Goal: Task Accomplishment & Management: Complete application form

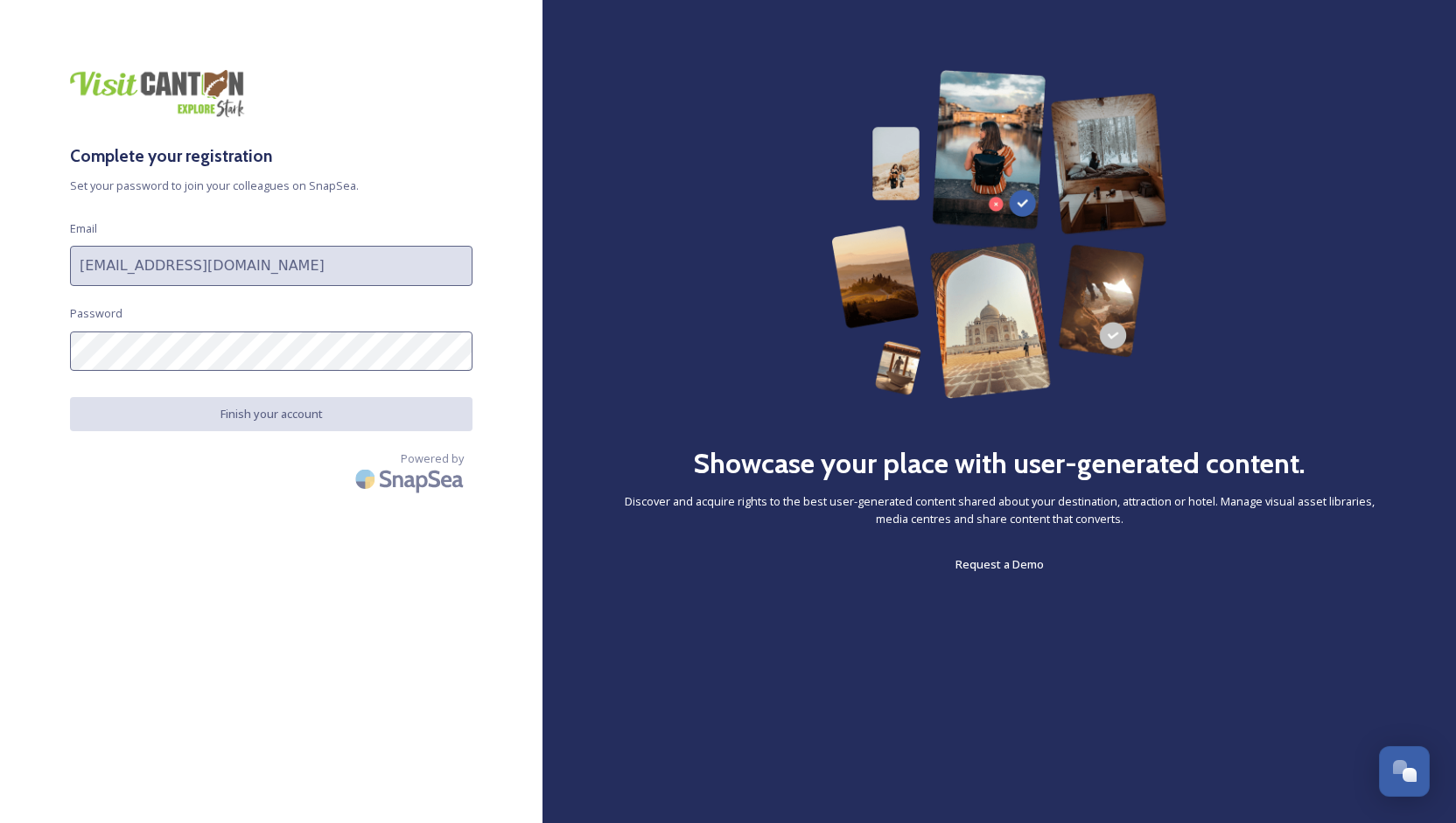
click at [0, 344] on div "Complete your registration Set your password to join your colleagues on SnapSea…" at bounding box center [271, 412] width 543 height 684
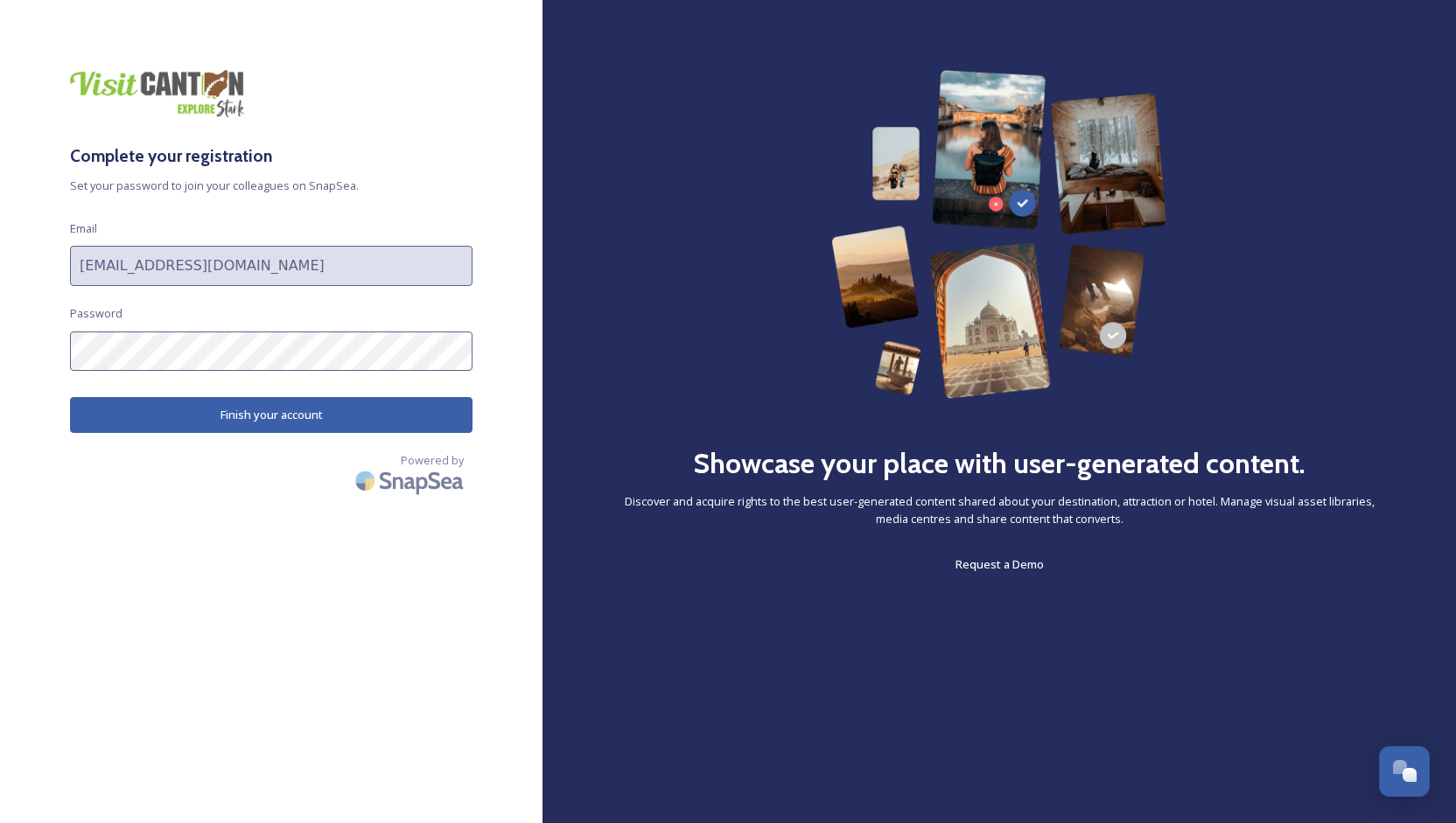
click at [250, 412] on button "Finish your account" at bounding box center [271, 414] width 402 height 36
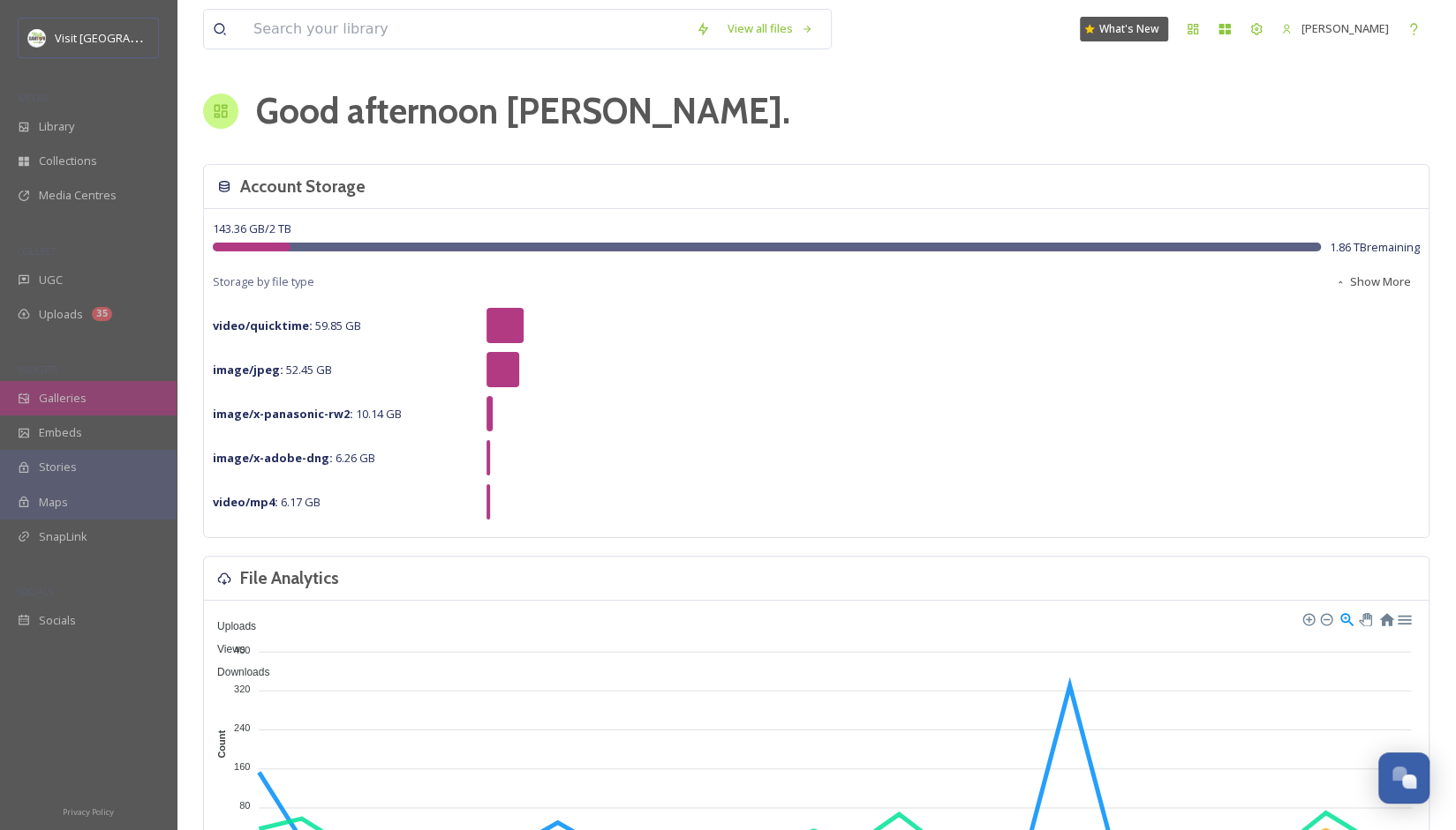
click at [68, 385] on div "Galleries" at bounding box center [88, 398] width 176 height 34
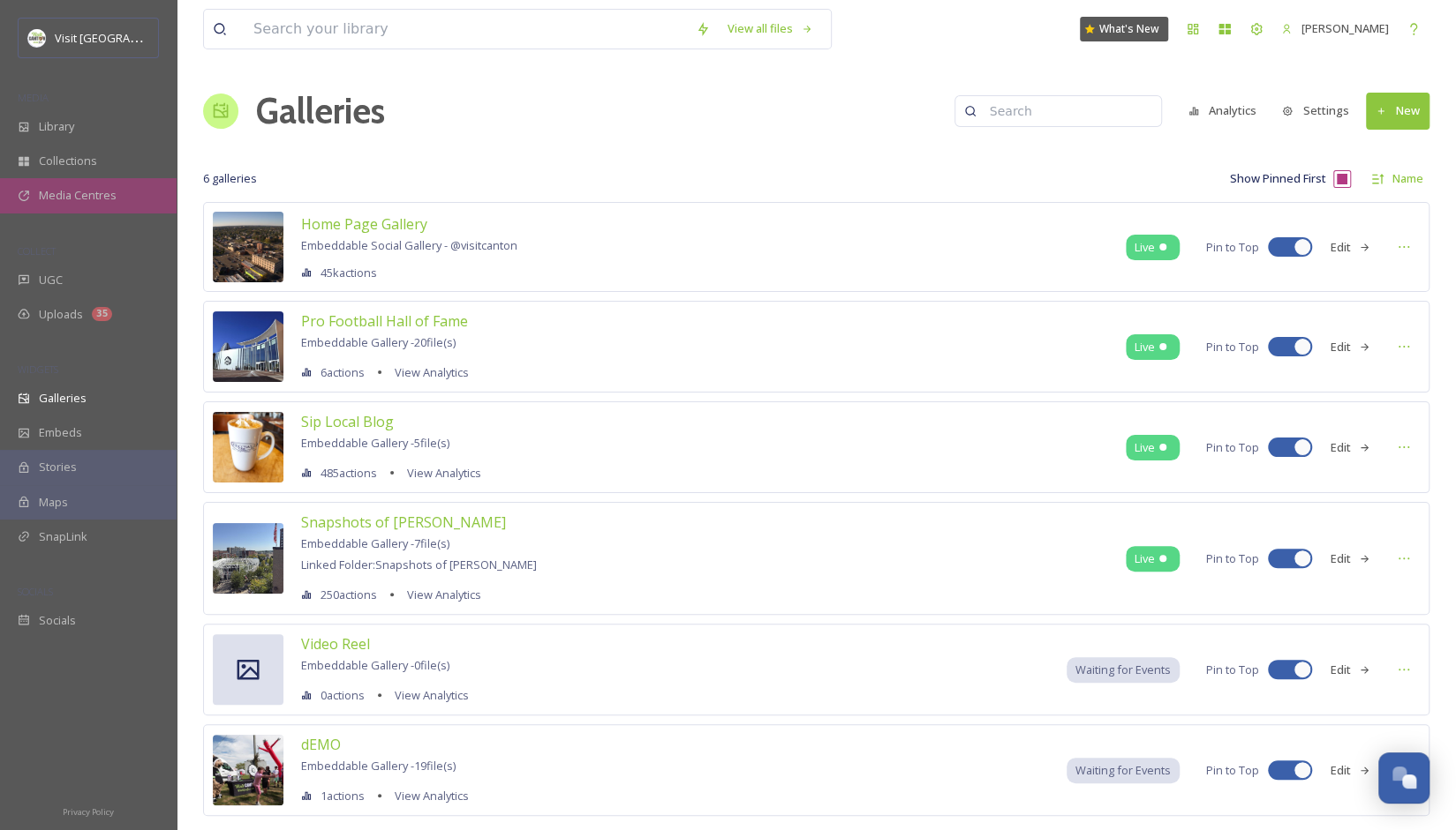
click at [73, 196] on span "Media Centres" at bounding box center [77, 196] width 78 height 17
